Goal: Task Accomplishment & Management: Use online tool/utility

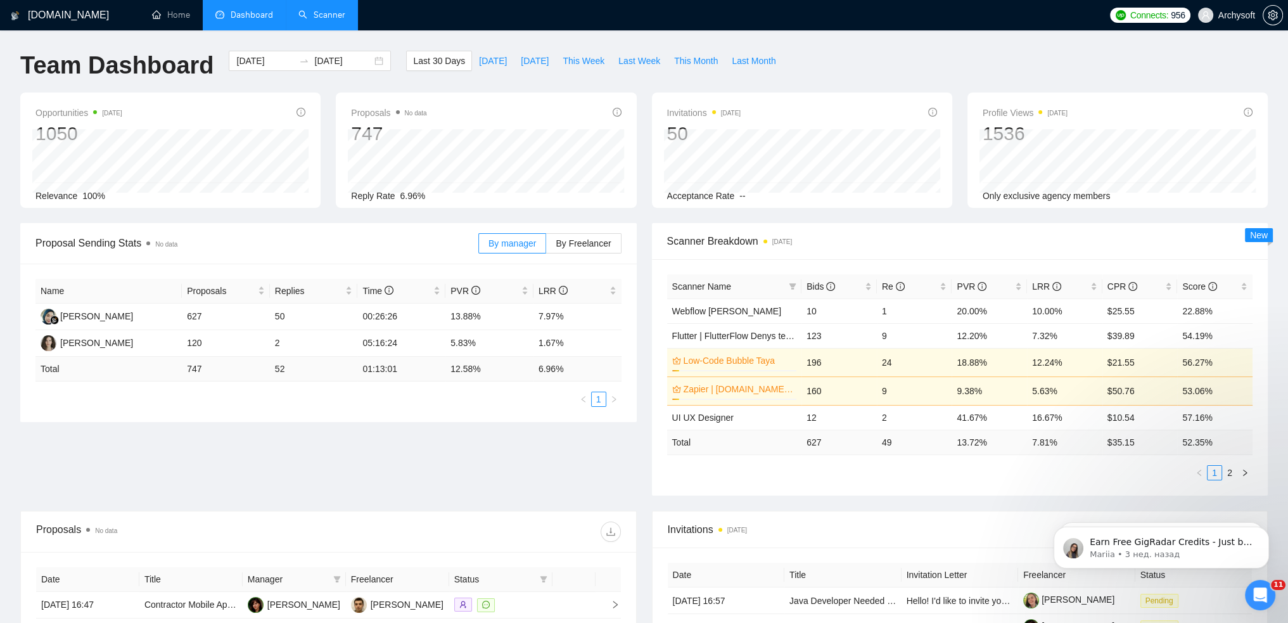
click at [317, 12] on link "Scanner" at bounding box center [321, 15] width 47 height 11
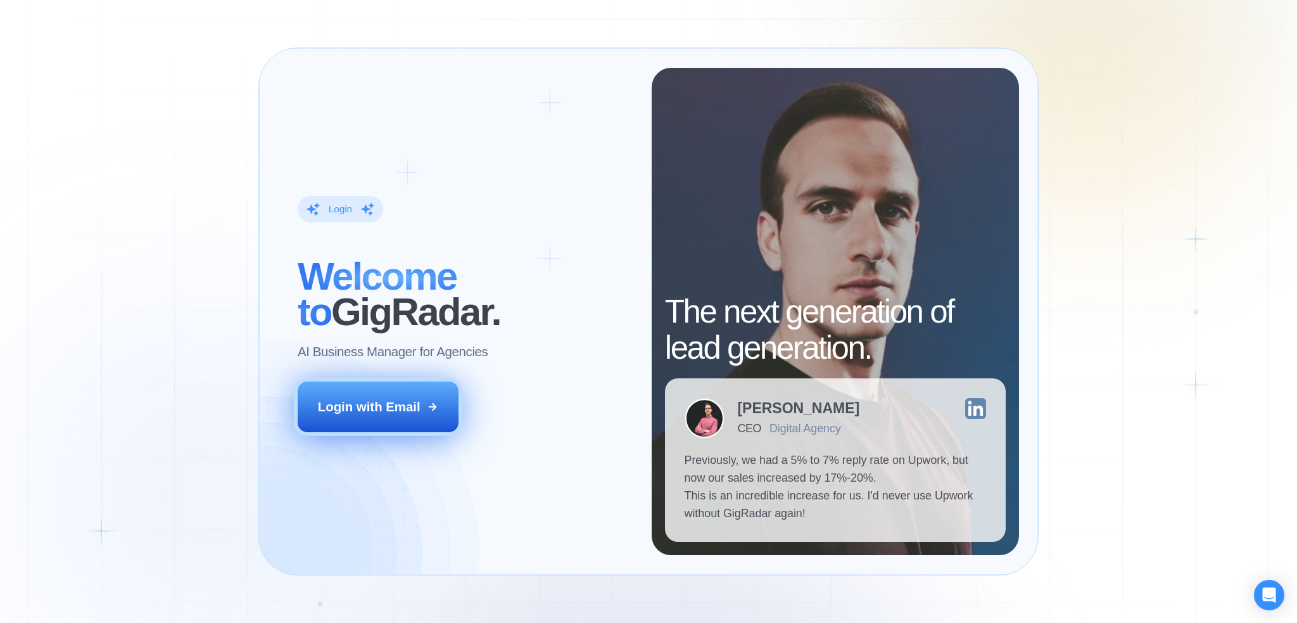
click at [454, 411] on button "Login with Email" at bounding box center [378, 406] width 160 height 50
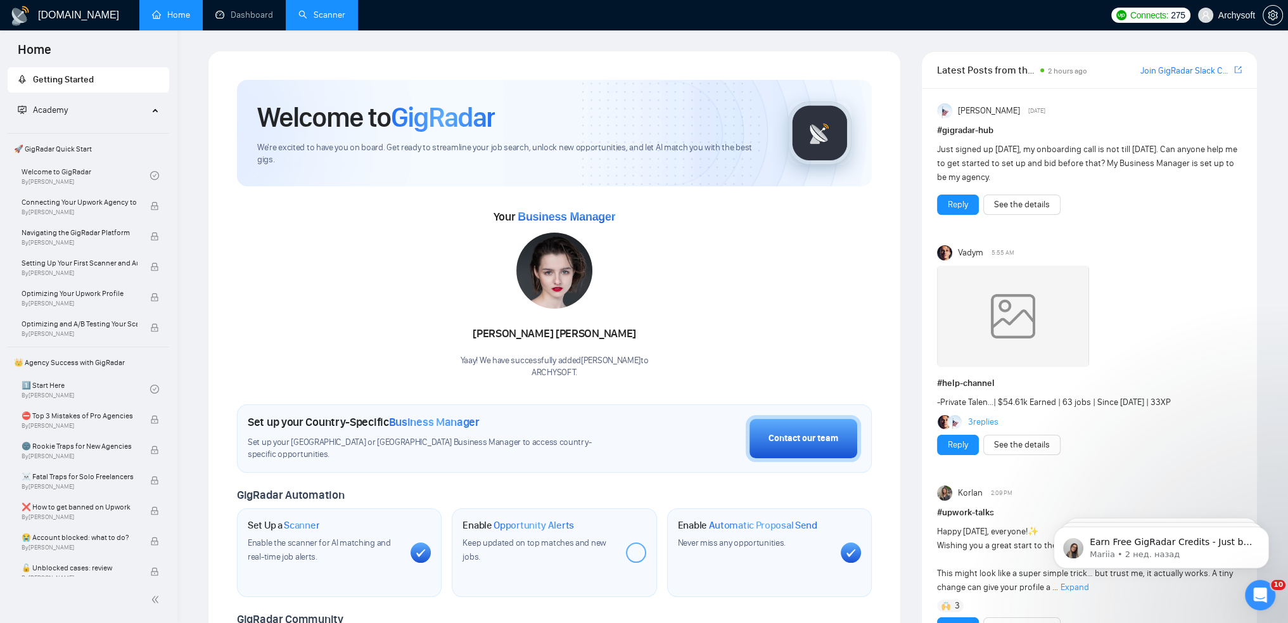
click at [345, 10] on link "Scanner" at bounding box center [321, 15] width 47 height 11
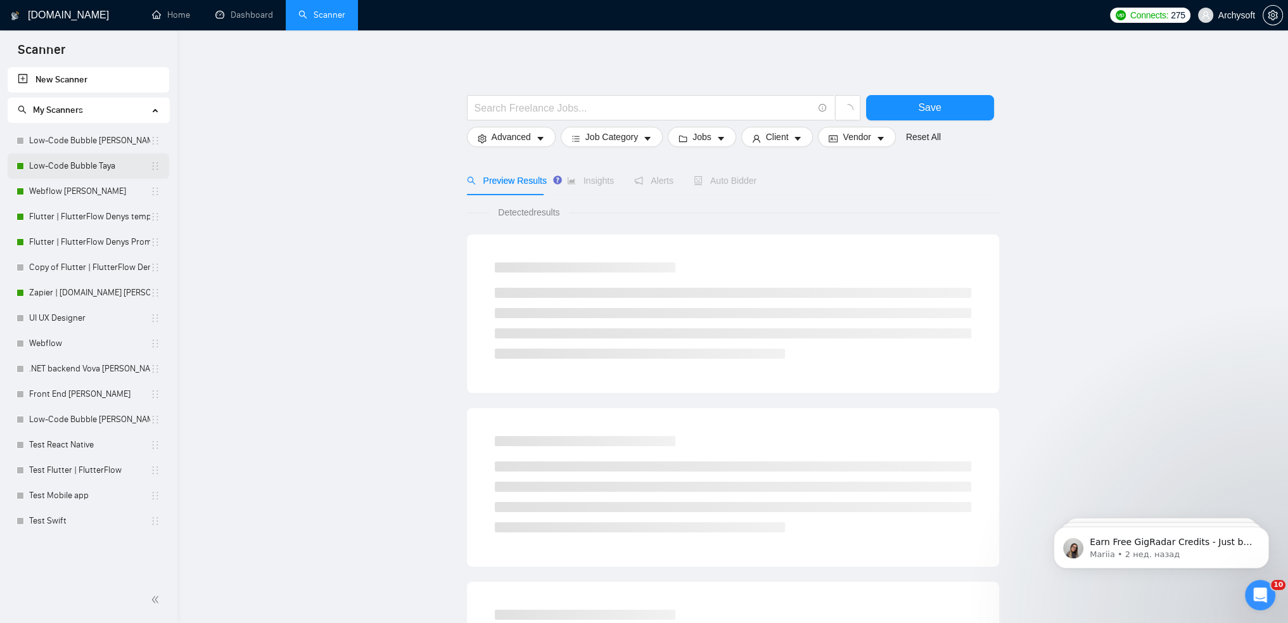
click at [80, 167] on link "Low-Code Bubble Taya" at bounding box center [89, 165] width 121 height 25
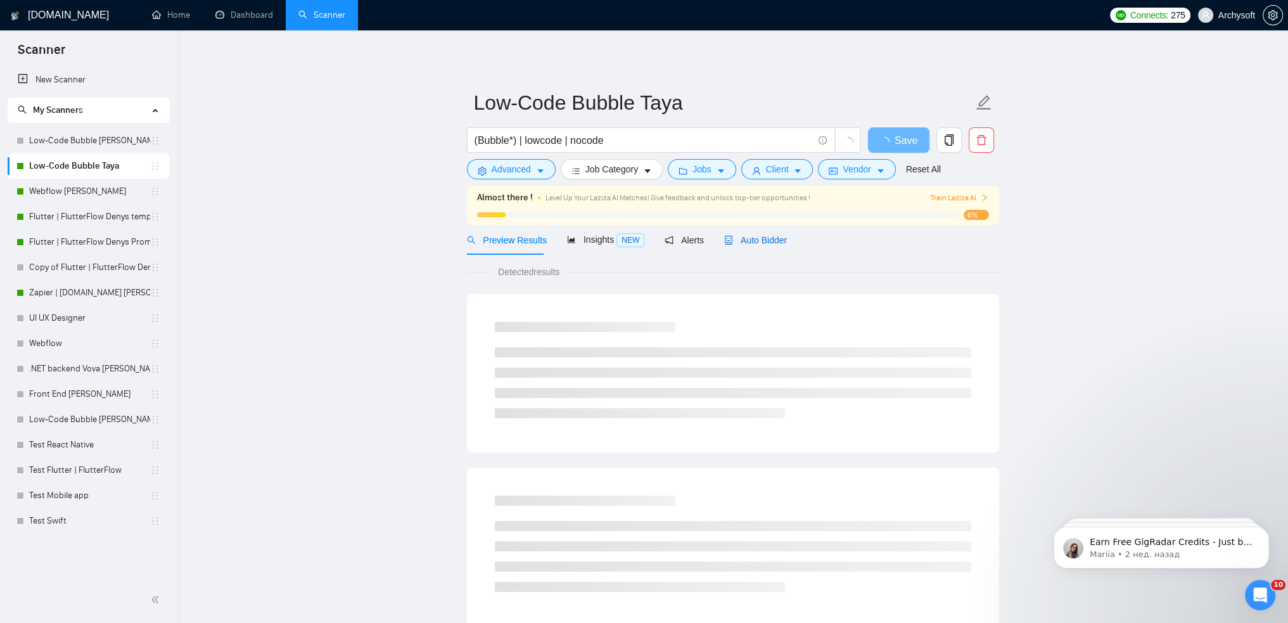
click at [754, 241] on span "Auto Bidder" at bounding box center [755, 240] width 63 height 10
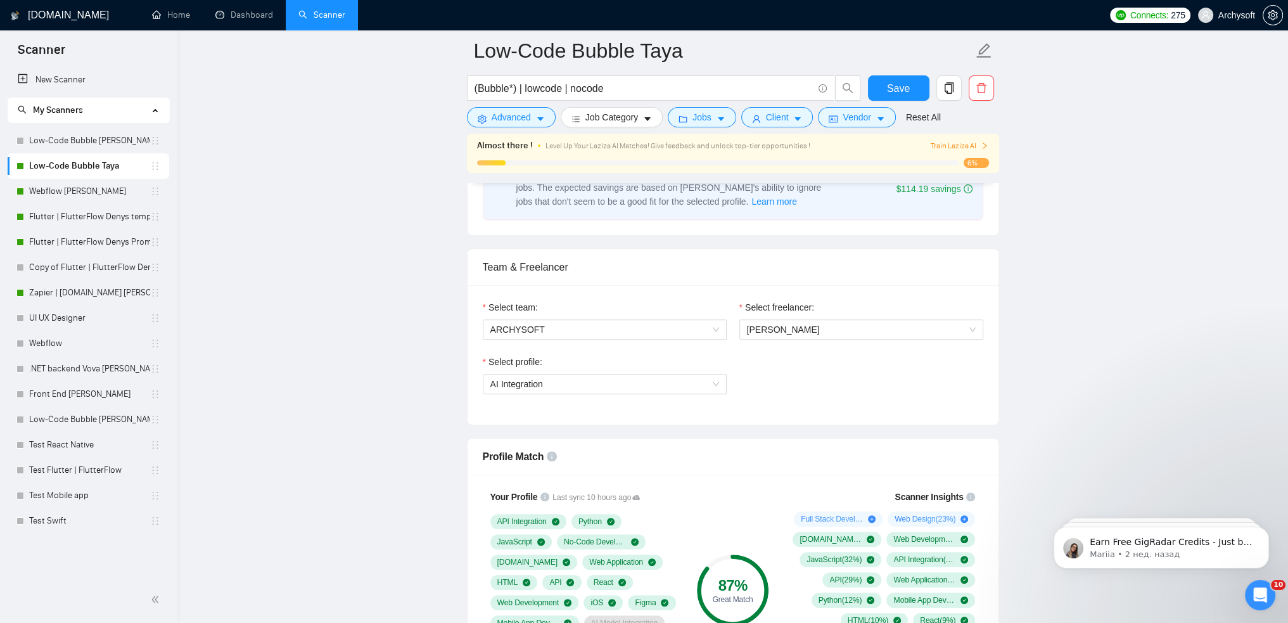
scroll to position [507, 0]
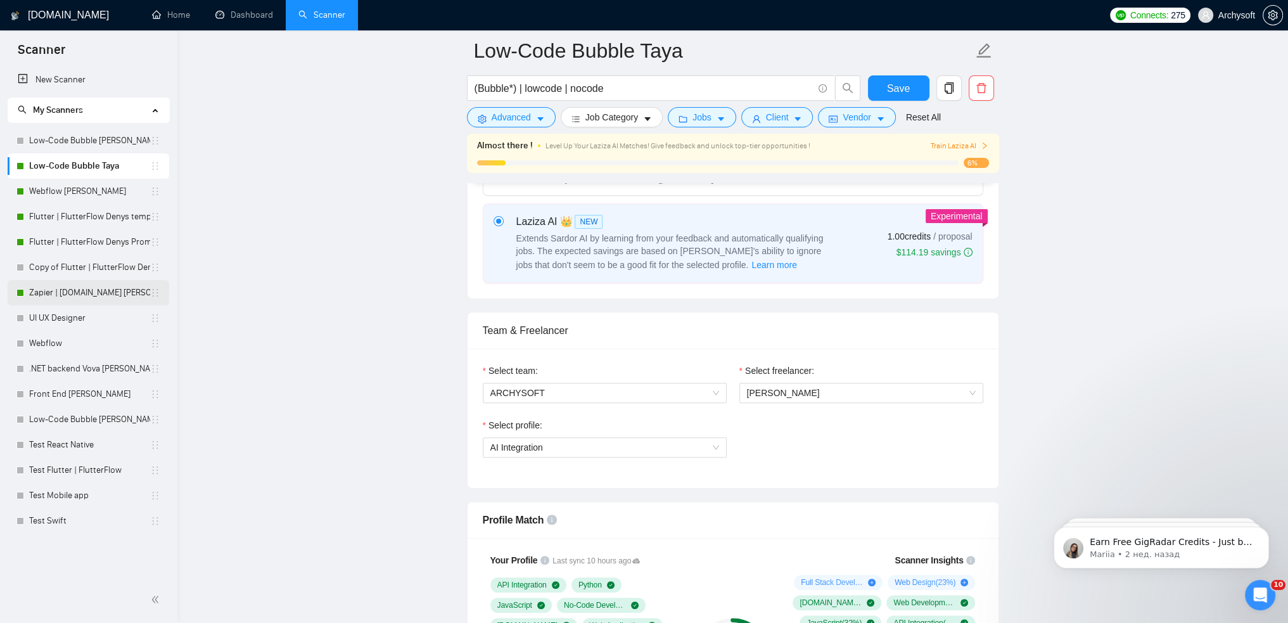
click at [84, 285] on link "Zapier | Make.com Vlad Sviderskiy" at bounding box center [89, 292] width 121 height 25
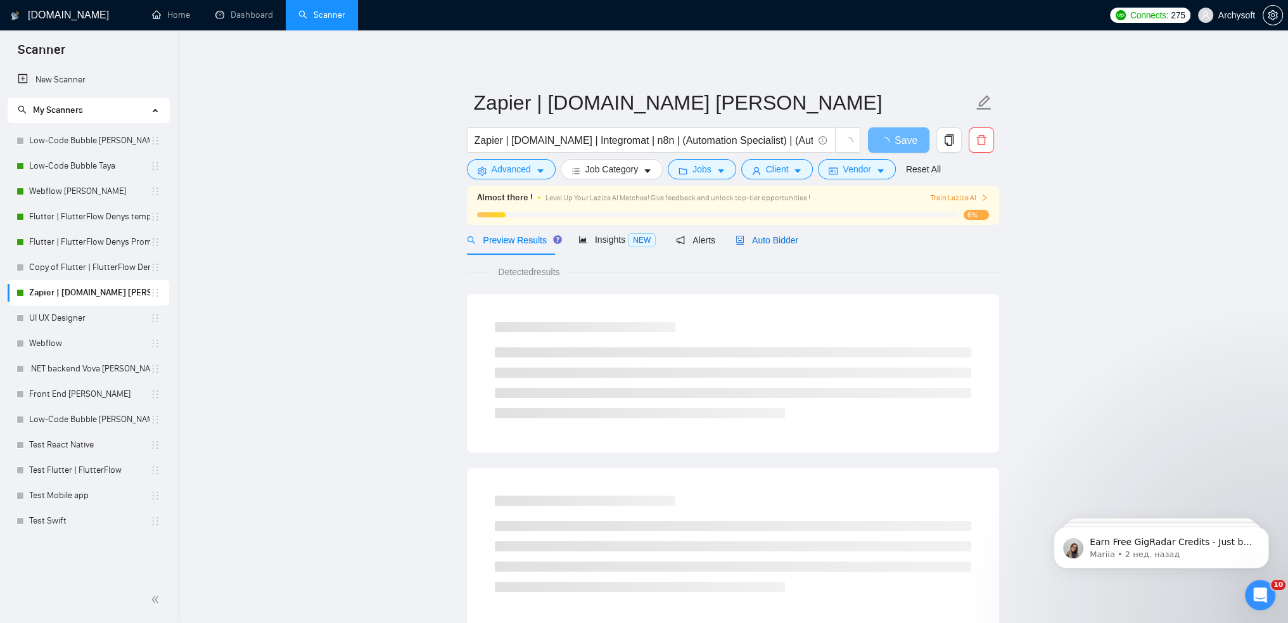
click at [763, 241] on span "Auto Bidder" at bounding box center [766, 240] width 63 height 10
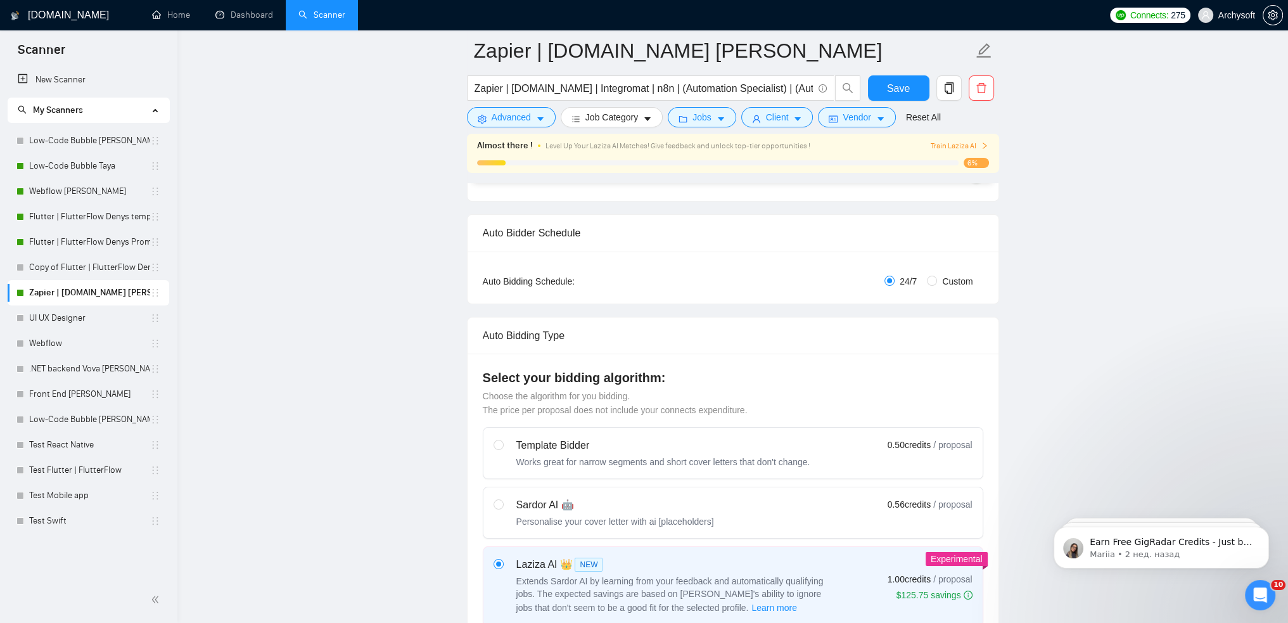
scroll to position [127, 0]
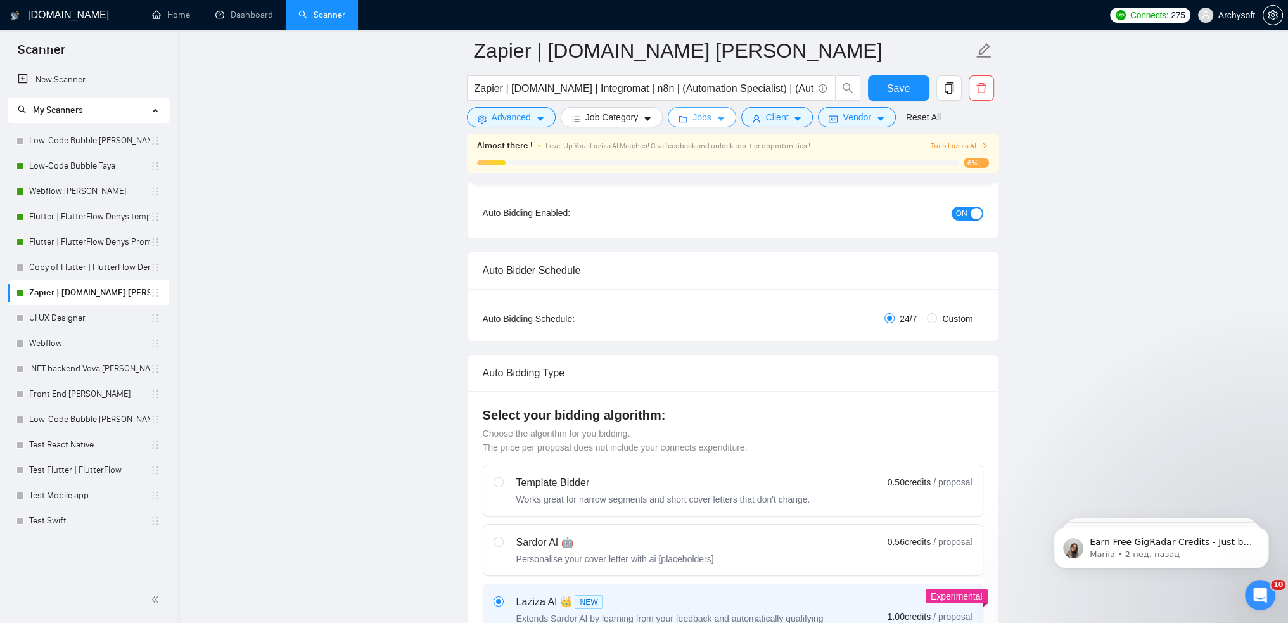
click at [687, 120] on button "Jobs" at bounding box center [702, 117] width 68 height 20
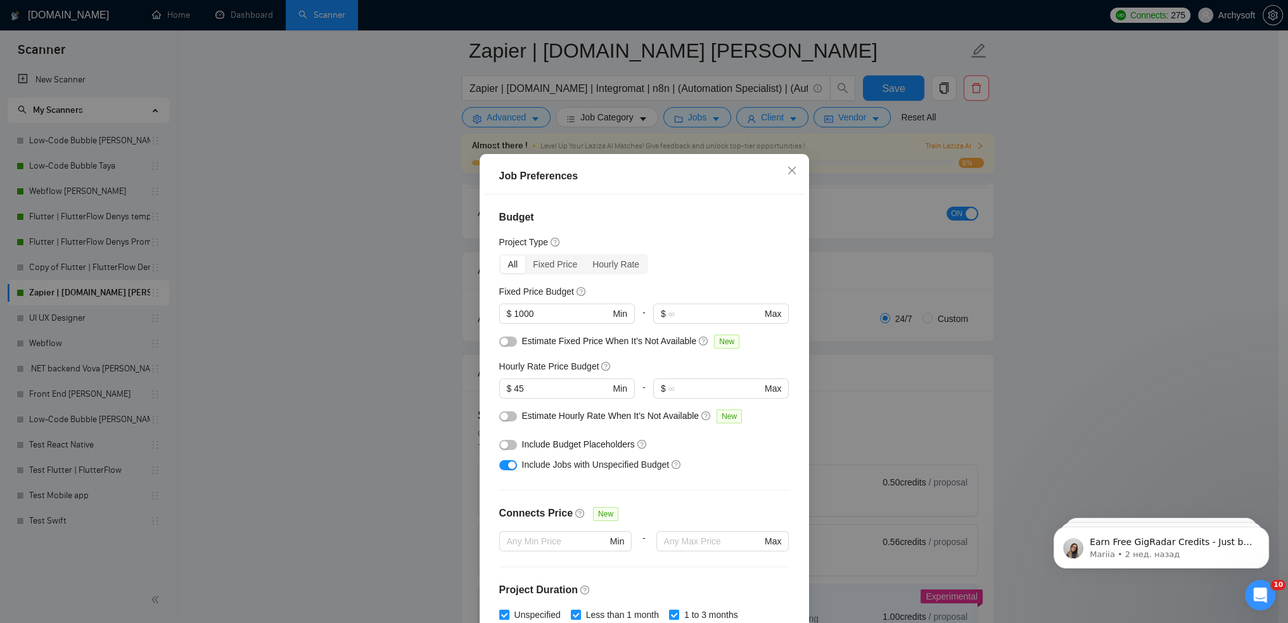
click at [354, 255] on div "Job Preferences Budget Project Type All Fixed Price Hourly Rate Fixed Price Bud…" at bounding box center [644, 311] width 1288 height 623
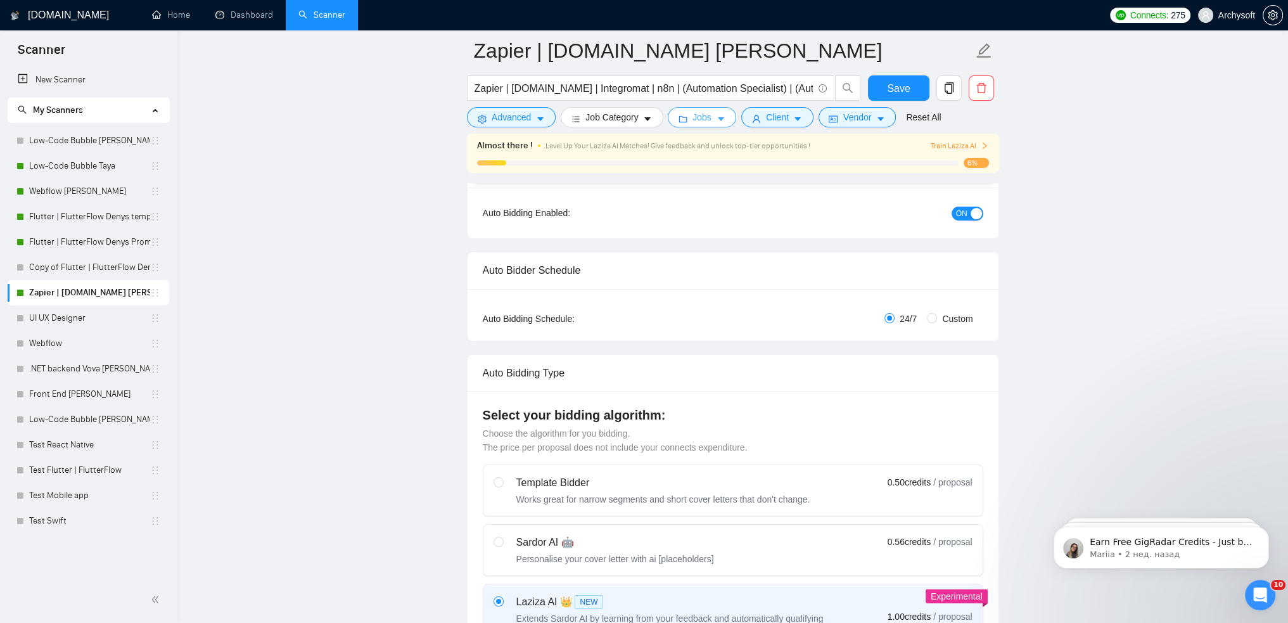
click at [699, 124] on button "Jobs" at bounding box center [702, 117] width 68 height 20
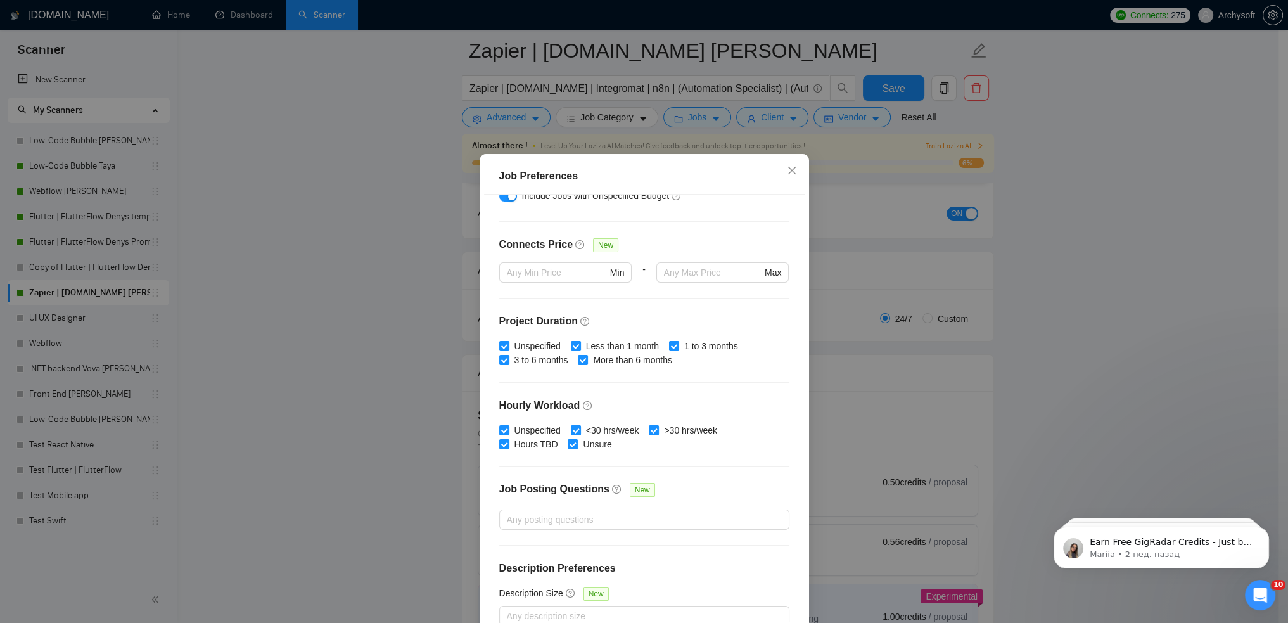
scroll to position [278, 0]
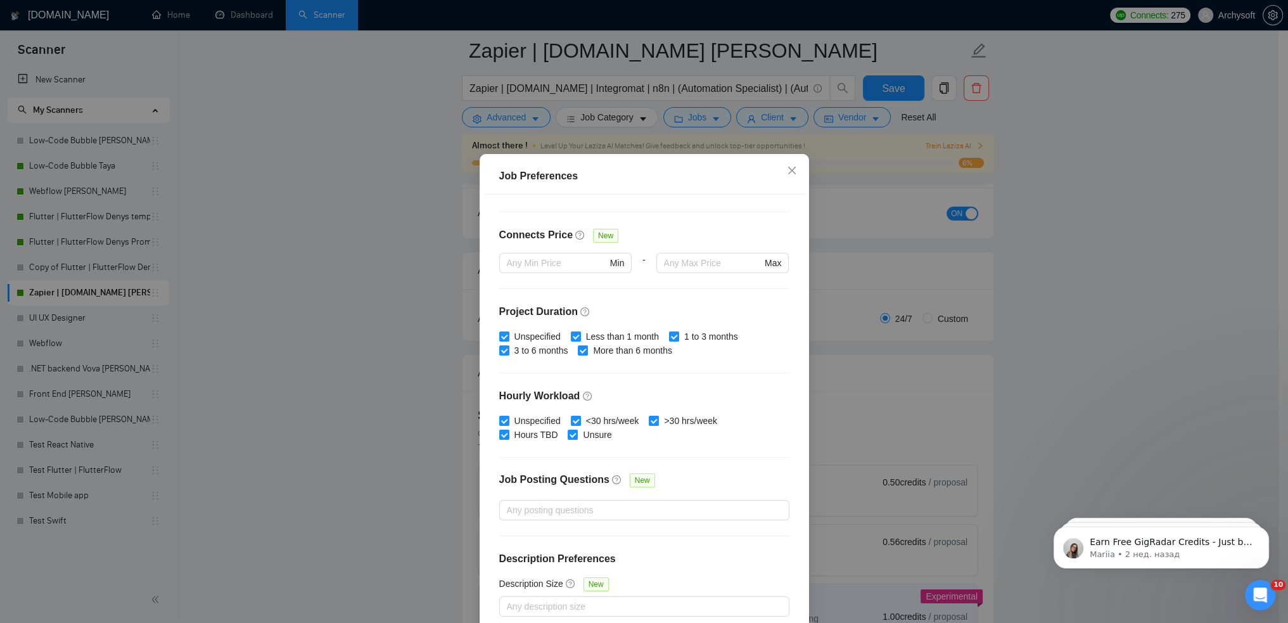
click at [397, 367] on div "Job Preferences Budget Project Type All Fixed Price Hourly Rate Fixed Price Bud…" at bounding box center [644, 311] width 1288 height 623
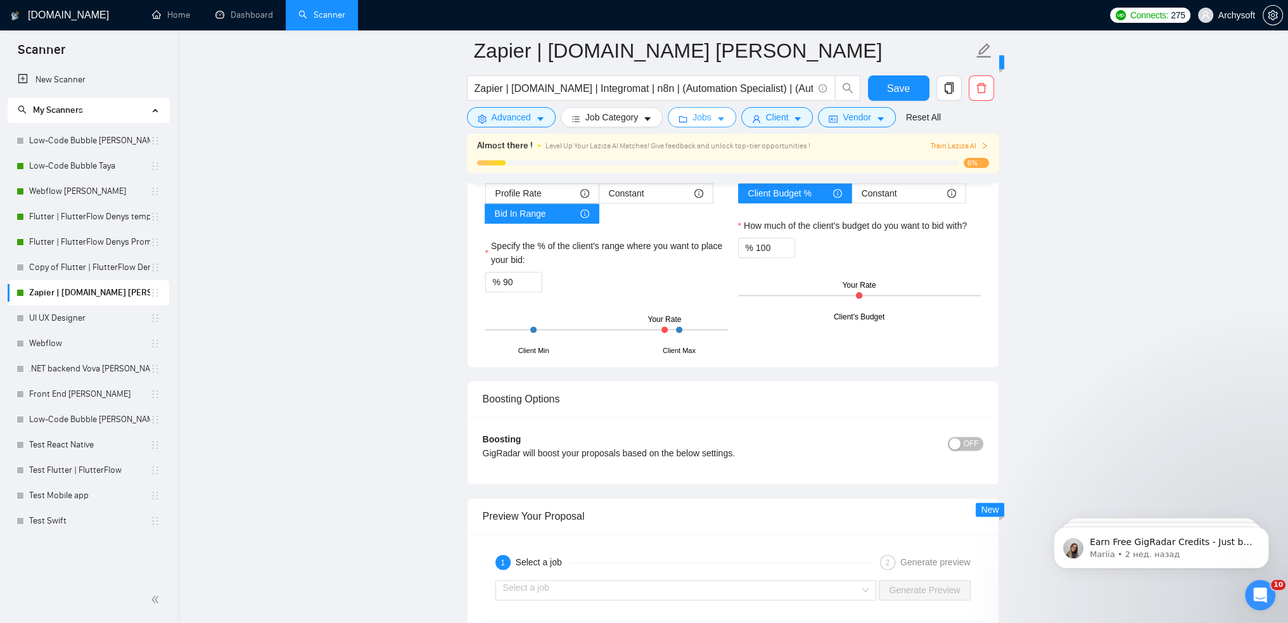
scroll to position [2027, 0]
